Goal: Task Accomplishment & Management: Manage account settings

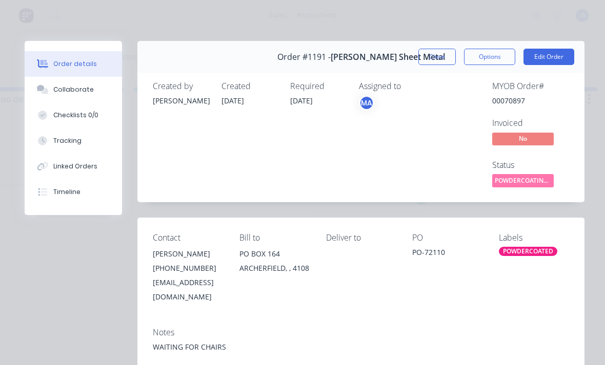
click at [420, 65] on button "Close" at bounding box center [436, 57] width 37 height 16
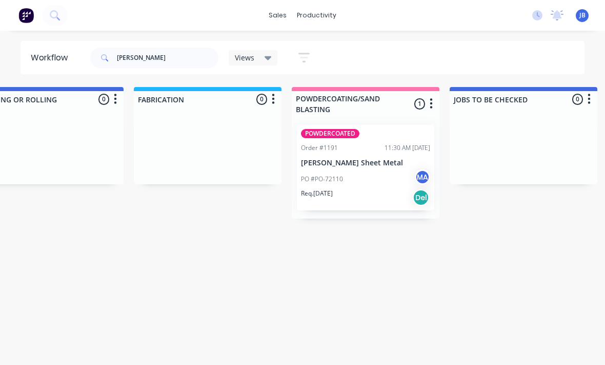
click at [422, 55] on div "[PERSON_NAME] Views Save new view None (Default) edit Show/Hide statuses Show l…" at bounding box center [336, 58] width 497 height 31
click at [151, 51] on input "[PERSON_NAME]" at bounding box center [167, 58] width 101 height 20
click at [155, 60] on input "[PERSON_NAME]" at bounding box center [167, 58] width 101 height 20
click at [154, 60] on input "[PERSON_NAME]" at bounding box center [167, 58] width 101 height 20
click at [115, 61] on span at bounding box center [103, 58] width 27 height 20
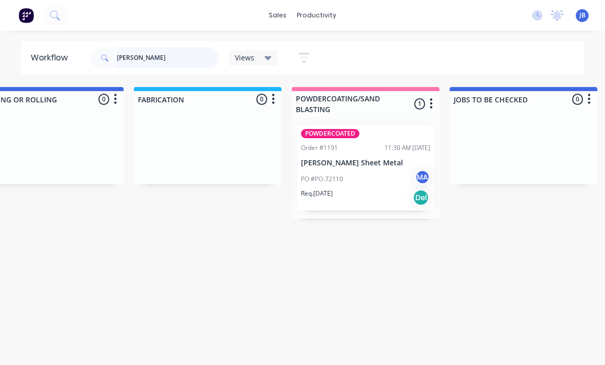
click at [147, 51] on input "[PERSON_NAME]" at bounding box center [167, 58] width 101 height 20
click at [133, 53] on input "[PERSON_NAME]" at bounding box center [167, 58] width 101 height 20
type input "L"
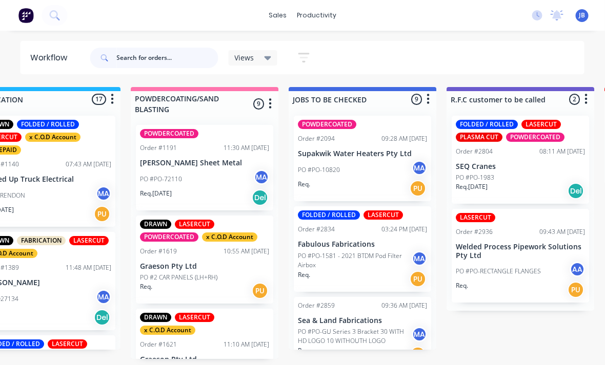
scroll to position [12, 838]
click at [163, 41] on header "Workflow Views Save new view None (Default) edit Show/Hide statuses Show line i…" at bounding box center [302, 57] width 564 height 33
click at [173, 59] on input "text" at bounding box center [167, 58] width 101 height 20
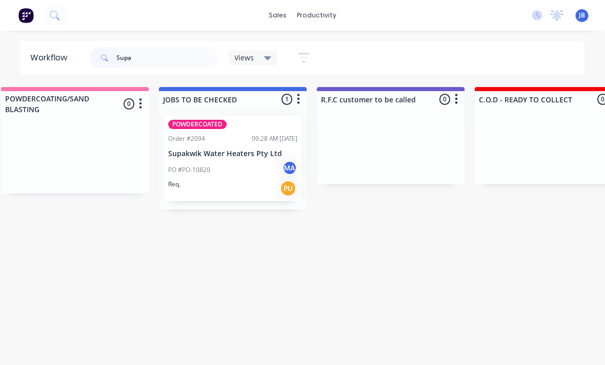
scroll to position [12, 1067]
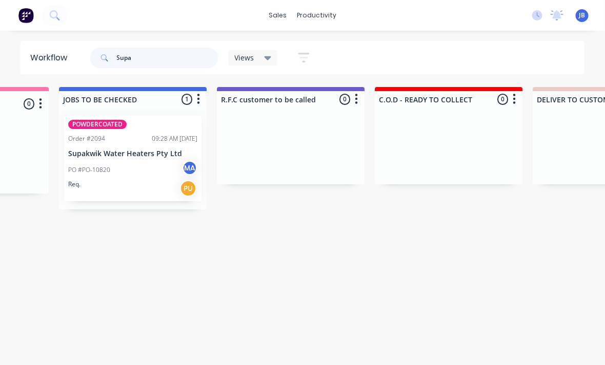
type input "Supa"
click at [136, 160] on div "PO #PO-10820 MA" at bounding box center [133, 169] width 129 height 19
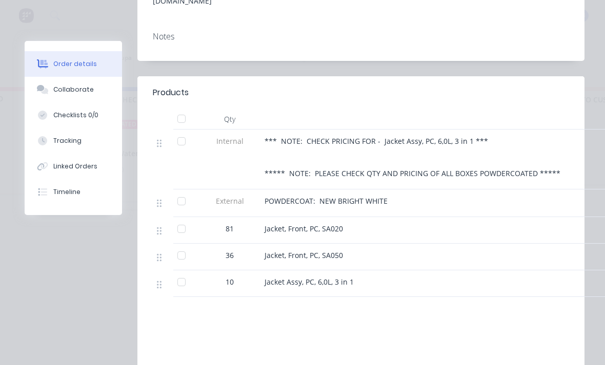
scroll to position [306, 0]
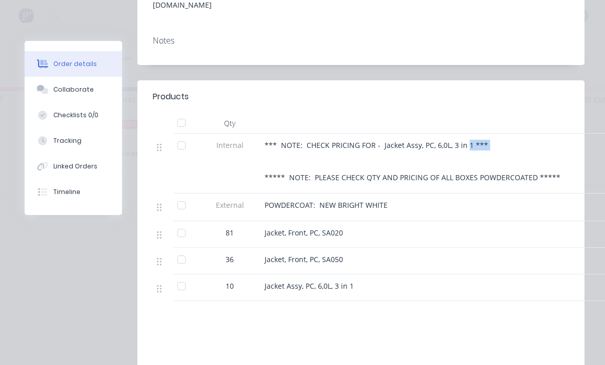
click at [394, 297] on div "Products Qty Internal *** NOTE: CHECK PRICING FOR - Jacket Assy, PC, 6,0L, 3 in…" at bounding box center [360, 274] width 447 height 388
